Goal: Register for event/course

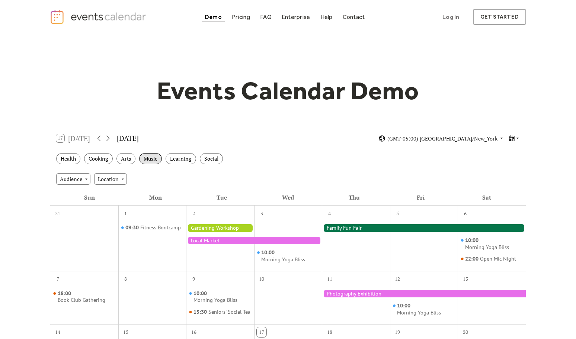
click at [150, 159] on div "Music" at bounding box center [150, 159] width 23 height 12
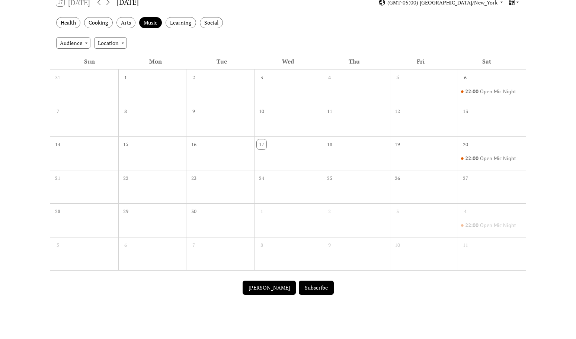
scroll to position [149, 0]
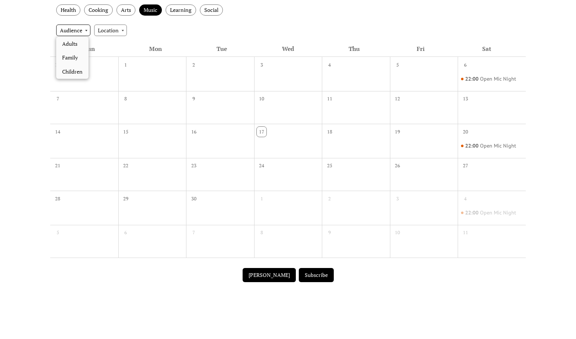
click at [86, 29] on div "Audience" at bounding box center [73, 30] width 34 height 11
click at [123, 29] on div "Location" at bounding box center [110, 30] width 33 height 11
click at [255, 20] on div "Health Cooking Arts Music Learning Social" at bounding box center [287, 10] width 475 height 20
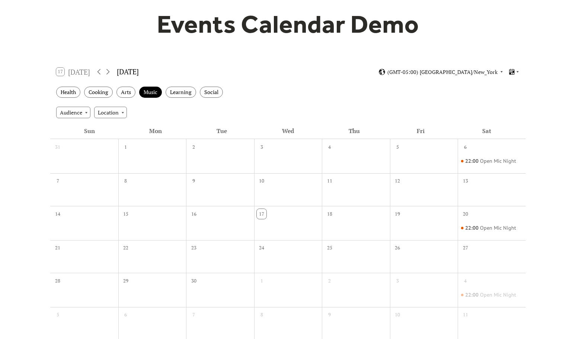
scroll to position [0, 0]
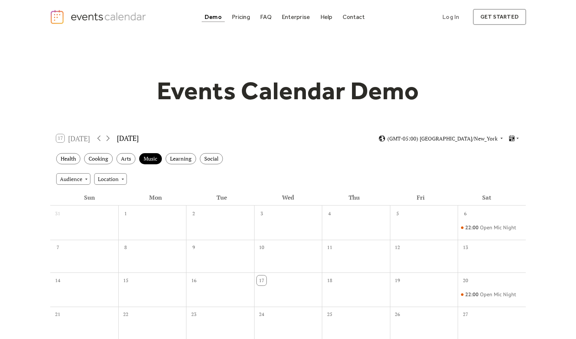
click at [106, 17] on img "home" at bounding box center [99, 16] width 98 height 15
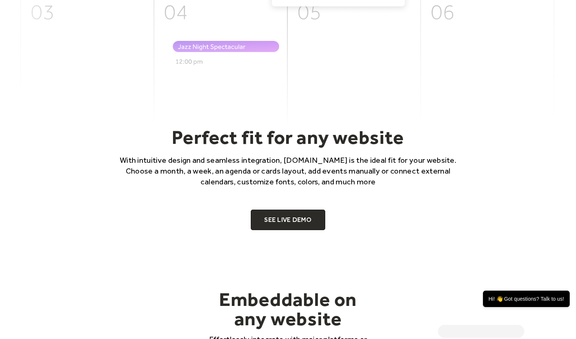
scroll to position [409, 0]
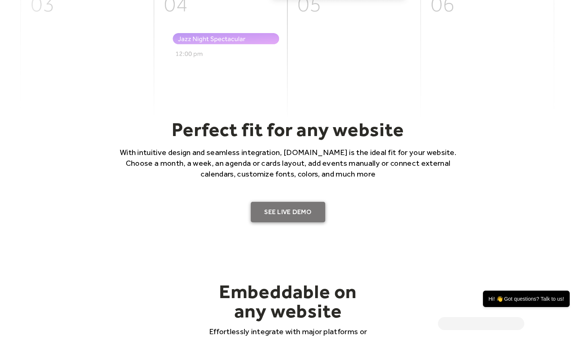
click at [293, 210] on link "SEE LIVE DEMO" at bounding box center [288, 212] width 74 height 21
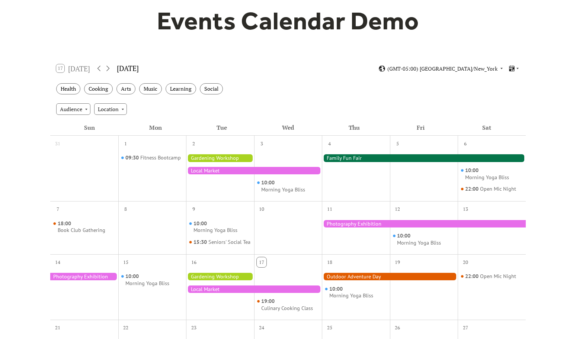
scroll to position [74, 0]
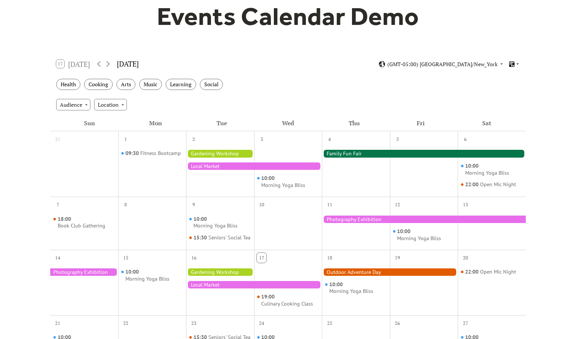
click at [518, 63] on icon at bounding box center [517, 64] width 4 height 4
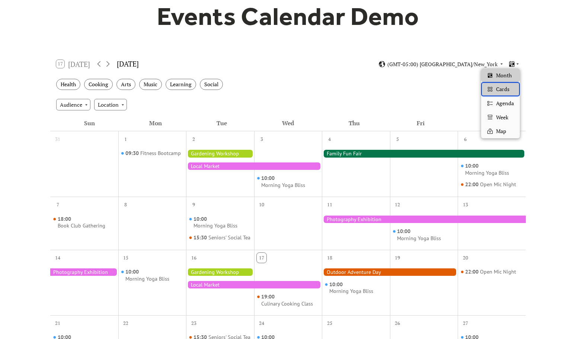
click at [499, 93] on div "Cards" at bounding box center [500, 89] width 39 height 14
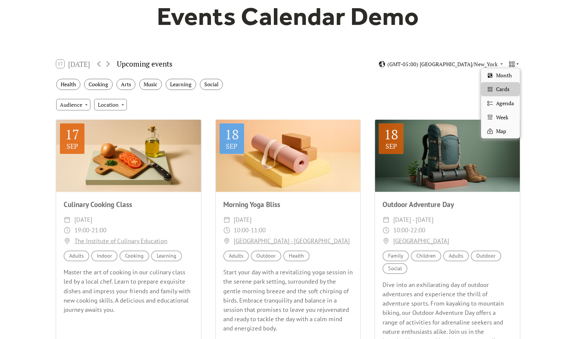
click at [517, 63] on icon at bounding box center [517, 64] width 4 height 4
click at [504, 104] on span "Agenda" at bounding box center [505, 103] width 18 height 8
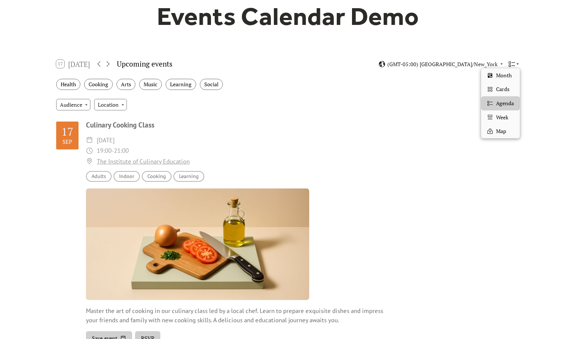
click at [517, 64] on icon at bounding box center [517, 64] width 2 height 1
click at [505, 116] on span "Week" at bounding box center [502, 117] width 12 height 8
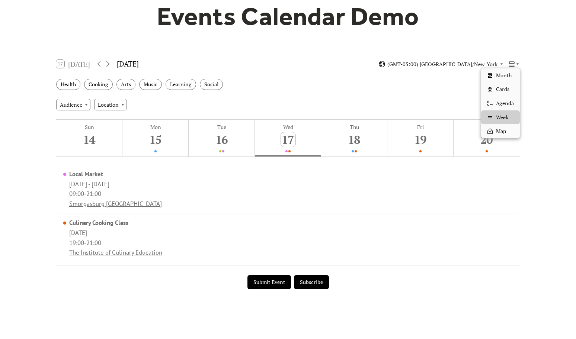
click at [516, 62] on icon at bounding box center [517, 64] width 4 height 4
click at [504, 91] on span "Cards" at bounding box center [502, 89] width 13 height 8
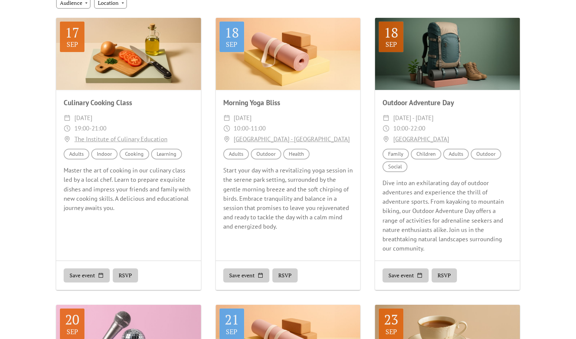
scroll to position [186, 0]
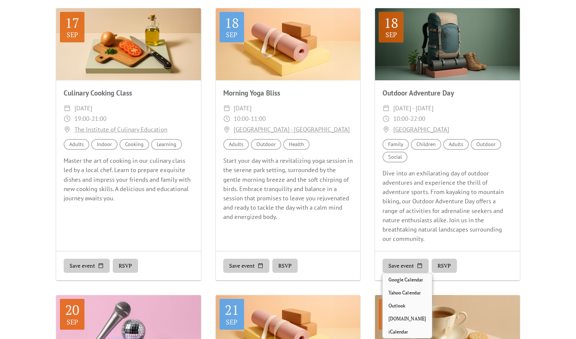
click at [403, 267] on button "Save event" at bounding box center [405, 266] width 46 height 14
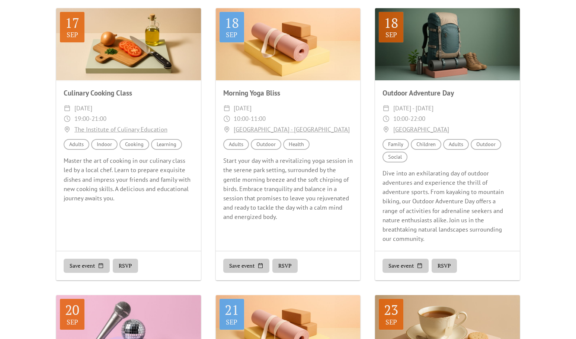
click at [451, 264] on button "RSVP" at bounding box center [443, 266] width 25 height 14
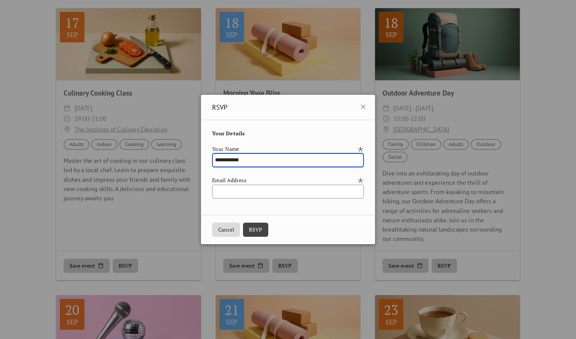
click at [212, 159] on input "**********" at bounding box center [287, 160] width 151 height 14
type input "**********"
click at [215, 194] on input "email" at bounding box center [287, 192] width 151 height 14
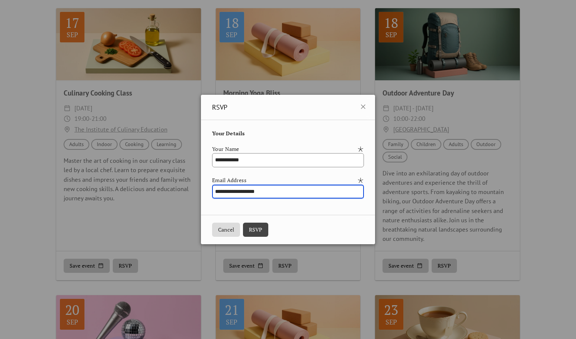
type input "**********"
click at [249, 230] on button "RSVP" at bounding box center [255, 230] width 25 height 14
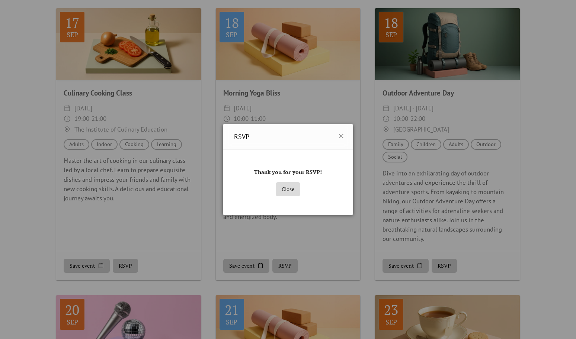
click at [288, 190] on button "Close" at bounding box center [287, 189] width 25 height 14
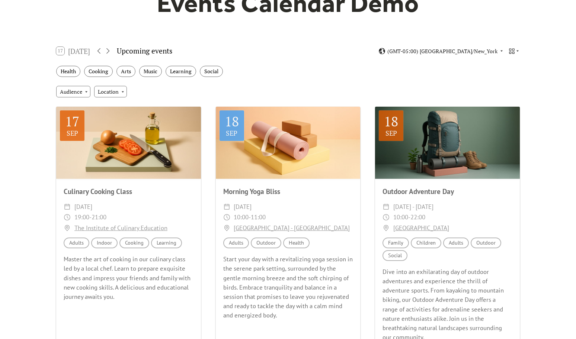
scroll to position [0, 0]
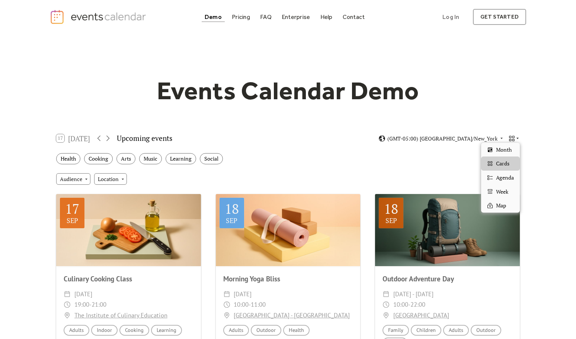
click at [516, 138] on icon at bounding box center [517, 138] width 4 height 4
click at [130, 158] on div "Arts" at bounding box center [125, 159] width 19 height 12
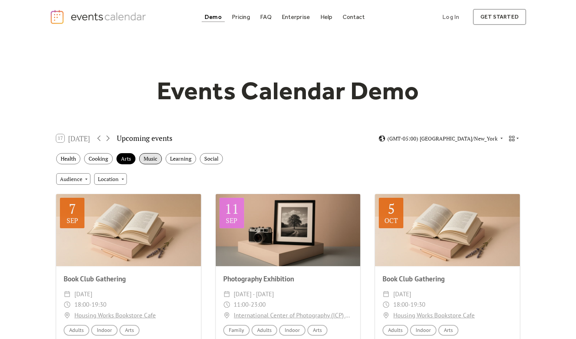
click at [144, 158] on div "Music" at bounding box center [150, 159] width 23 height 12
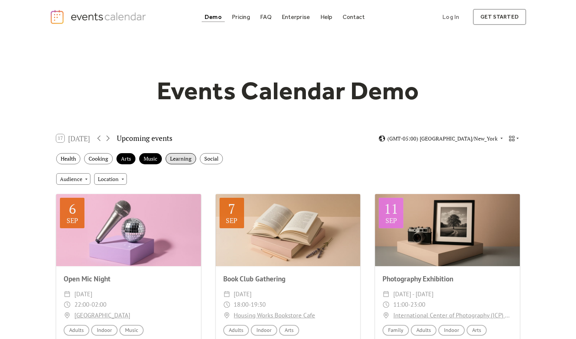
click at [186, 157] on div "Learning" at bounding box center [180, 159] width 30 height 12
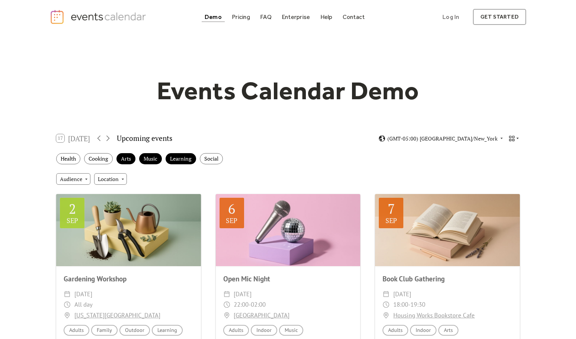
click at [518, 139] on icon at bounding box center [517, 138] width 4 height 4
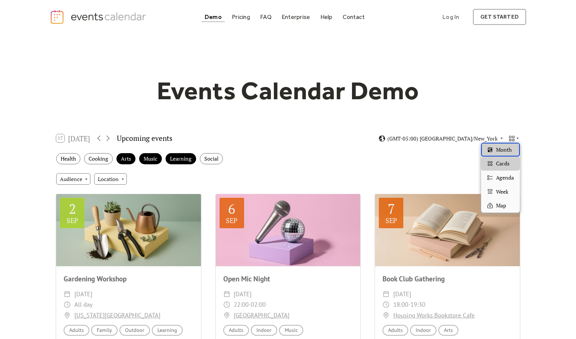
click at [506, 151] on span "Month" at bounding box center [504, 150] width 16 height 8
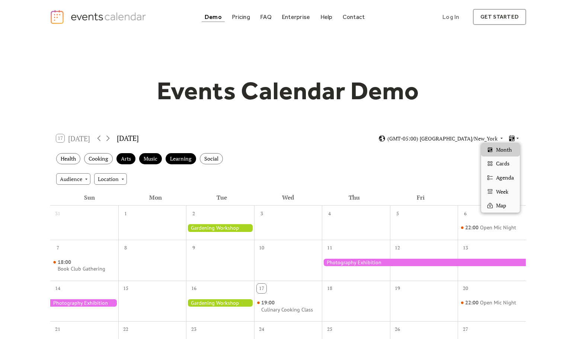
click at [517, 139] on icon at bounding box center [517, 138] width 2 height 1
click at [506, 165] on span "Cards" at bounding box center [502, 163] width 13 height 8
